Goal: Navigation & Orientation: Find specific page/section

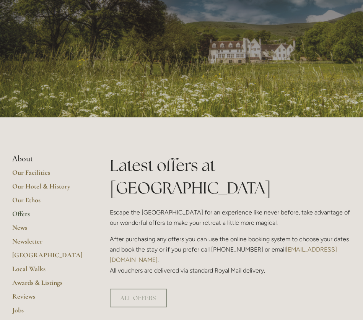
scroll to position [47, 0]
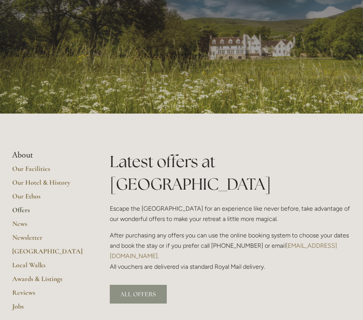
click at [136, 285] on link "ALL OFFERS" at bounding box center [138, 294] width 57 height 19
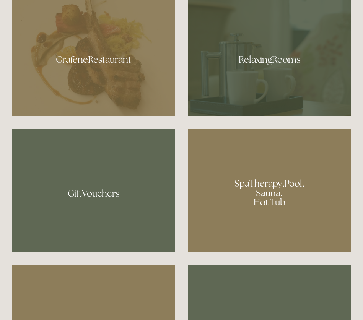
scroll to position [517, 0]
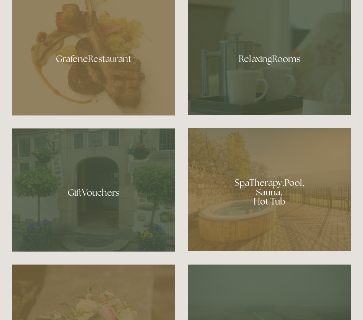
click at [270, 179] on div at bounding box center [269, 189] width 163 height 122
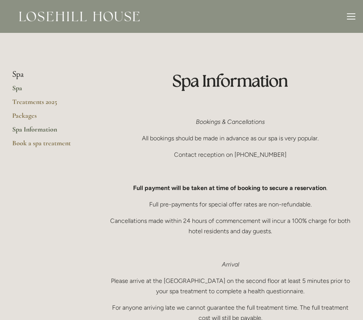
click at [16, 89] on link "Spa" at bounding box center [48, 91] width 73 height 14
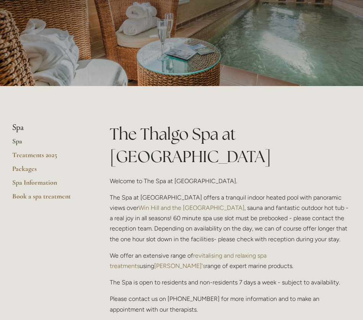
scroll to position [72, 0]
